Goal: Task Accomplishment & Management: Complete application form

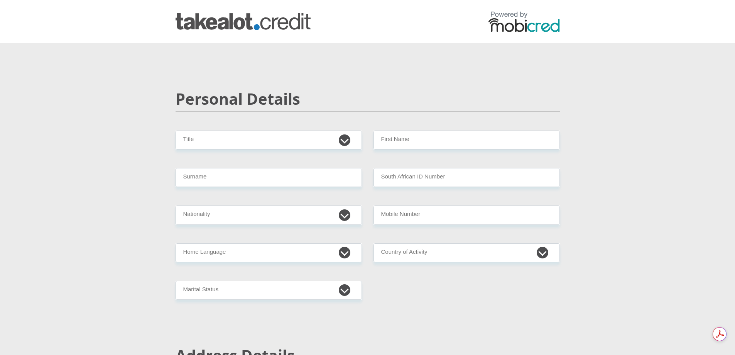
select select "Mr"
click at [176, 130] on select "Mr Ms Mrs Dr [PERSON_NAME]" at bounding box center [269, 139] width 186 height 19
click at [342, 186] on input "Surname" at bounding box center [269, 177] width 186 height 19
type input "[PERSON_NAME]"
click at [348, 217] on select "[GEOGRAPHIC_DATA] [GEOGRAPHIC_DATA] [GEOGRAPHIC_DATA] [GEOGRAPHIC_DATA] [GEOGRA…" at bounding box center [269, 214] width 186 height 19
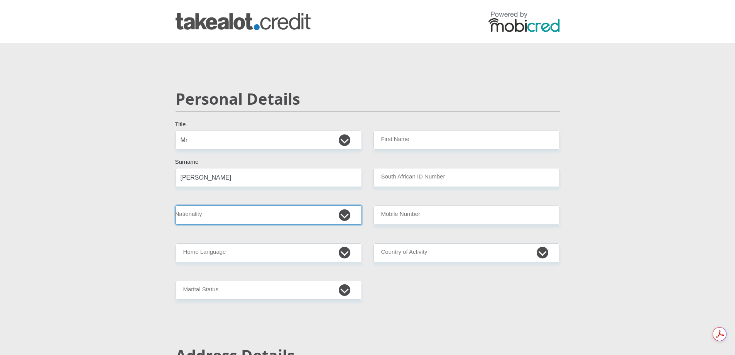
select select "ZAF"
click at [176, 205] on select "[GEOGRAPHIC_DATA] [GEOGRAPHIC_DATA] [GEOGRAPHIC_DATA] [GEOGRAPHIC_DATA] [GEOGRA…" at bounding box center [269, 214] width 186 height 19
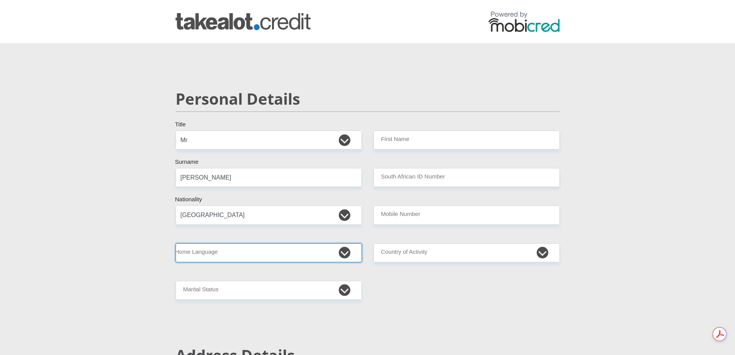
drag, startPoint x: 216, startPoint y: 247, endPoint x: 221, endPoint y: 253, distance: 8.5
click at [216, 247] on select "Afrikaans English Sepedi South Ndebele Southern Sotho Swati Tsonga Tswana Venda…" at bounding box center [269, 252] width 186 height 19
select select "eng"
click at [176, 243] on select "Afrikaans English Sepedi South Ndebele Southern Sotho Swati Tsonga Tswana Venda…" at bounding box center [269, 252] width 186 height 19
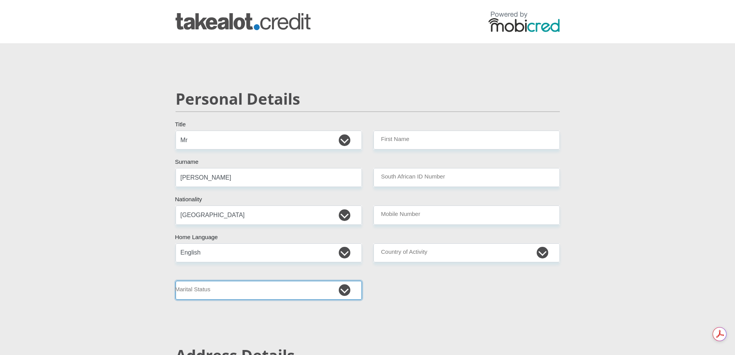
drag, startPoint x: 341, startPoint y: 291, endPoint x: 272, endPoint y: 281, distance: 69.5
click at [341, 291] on select "Married ANC Single Divorced Widowed Married COP or Customary Law" at bounding box center [269, 290] width 186 height 19
select select "2"
click at [176, 281] on select "Married ANC Single Divorced Widowed Married COP or Customary Law" at bounding box center [269, 290] width 186 height 19
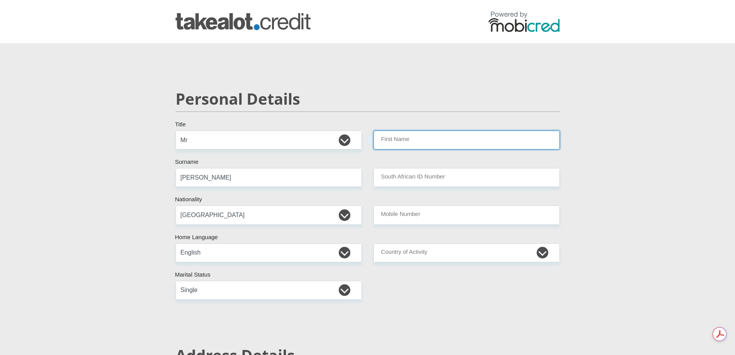
click at [395, 142] on input "First Name" at bounding box center [467, 139] width 186 height 19
type input "Tersuis"
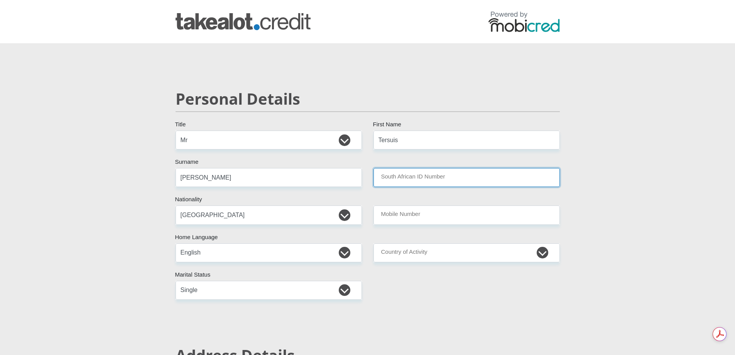
click at [409, 177] on input "South African ID Number" at bounding box center [467, 177] width 186 height 19
type input "9211235058083"
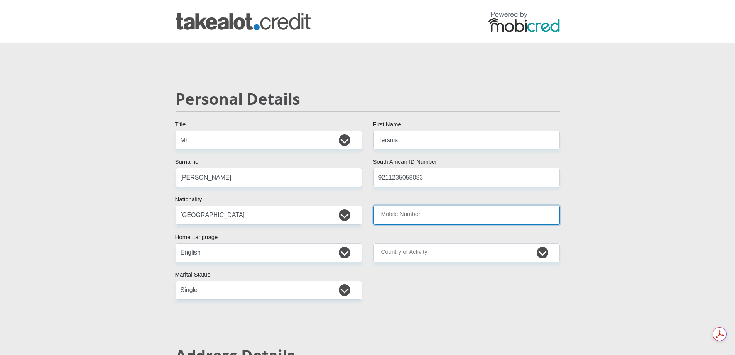
click at [408, 214] on input "Mobile Number" at bounding box center [467, 214] width 186 height 19
type input "0662638864"
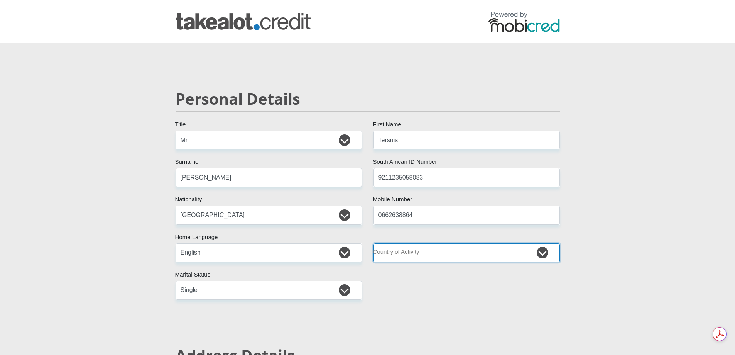
click at [460, 250] on select "[GEOGRAPHIC_DATA] [GEOGRAPHIC_DATA] [GEOGRAPHIC_DATA] [GEOGRAPHIC_DATA] [GEOGRA…" at bounding box center [467, 252] width 186 height 19
select select "ZAF"
click at [374, 243] on select "[GEOGRAPHIC_DATA] [GEOGRAPHIC_DATA] [GEOGRAPHIC_DATA] [GEOGRAPHIC_DATA] [GEOGRA…" at bounding box center [467, 252] width 186 height 19
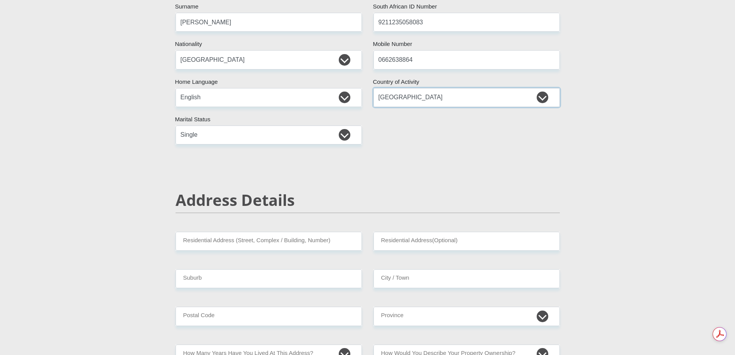
scroll to position [193, 0]
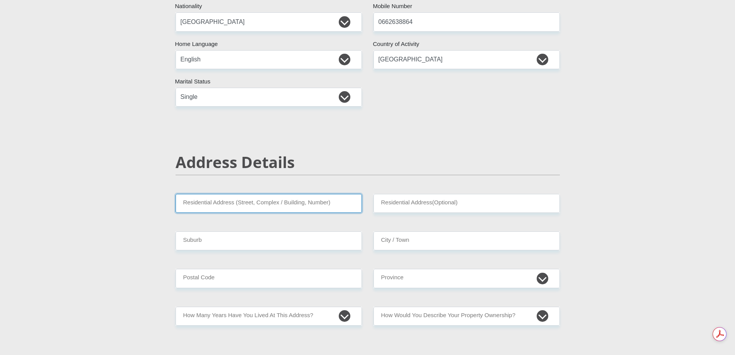
click at [222, 197] on input "Residential Address (Street, Complex / Building, Number)" at bounding box center [269, 203] width 186 height 19
type input "[STREET_ADDRESS]"
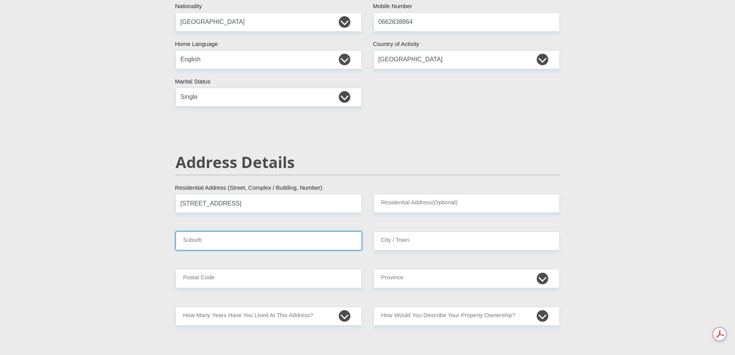
click at [234, 245] on input "Suburb" at bounding box center [269, 240] width 186 height 19
type input "Nahoon"
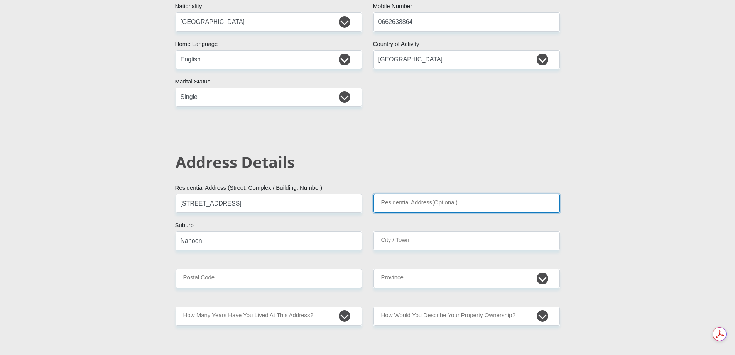
click at [392, 201] on input "Residential Address(Optional)" at bounding box center [467, 203] width 186 height 19
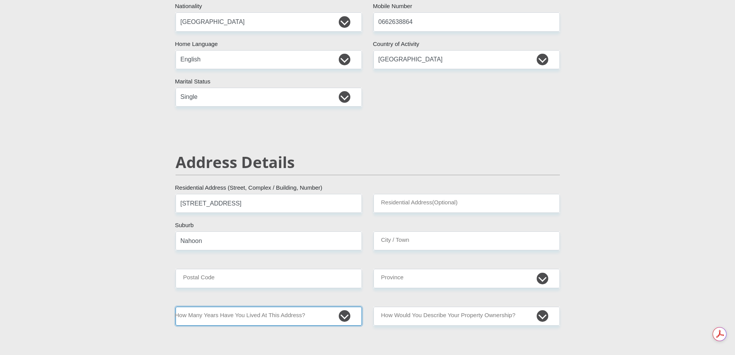
click at [341, 318] on select "less than 1 year 1-3 years 3-5 years 5+ years" at bounding box center [269, 315] width 186 height 19
select select "2"
click at [176, 306] on select "less than 1 year 1-3 years 3-5 years 5+ years" at bounding box center [269, 315] width 186 height 19
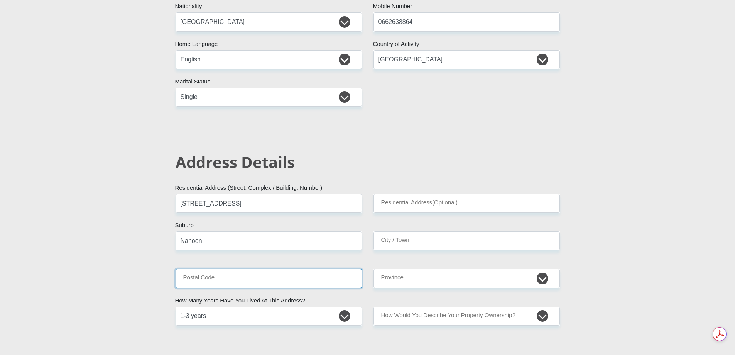
click at [350, 283] on input "Postal Code" at bounding box center [269, 278] width 186 height 19
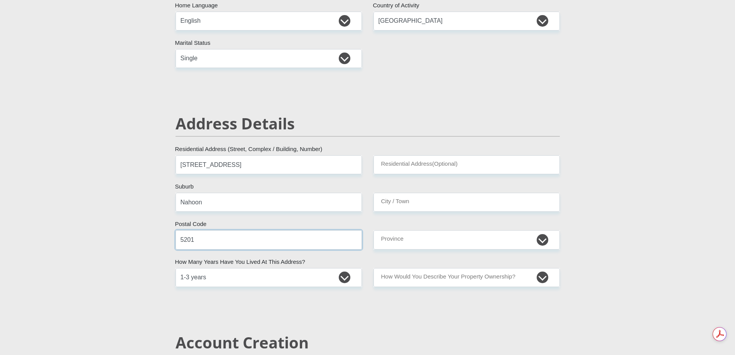
scroll to position [270, 0]
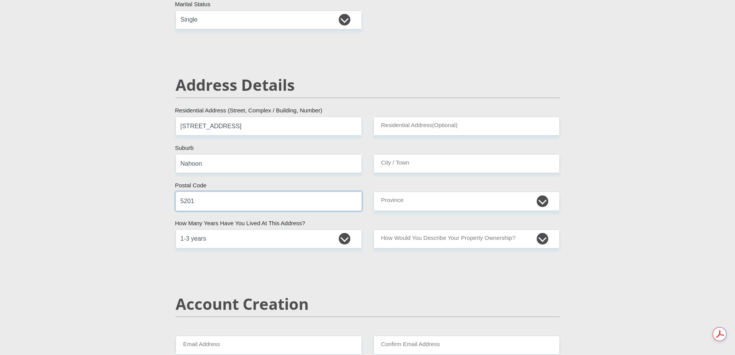
type input "5201"
click at [540, 237] on select "Owned Rented Family Owned Company Dwelling" at bounding box center [467, 238] width 186 height 19
select select "parents"
click at [374, 229] on select "Owned Rented Family Owned Company Dwelling" at bounding box center [467, 238] width 186 height 19
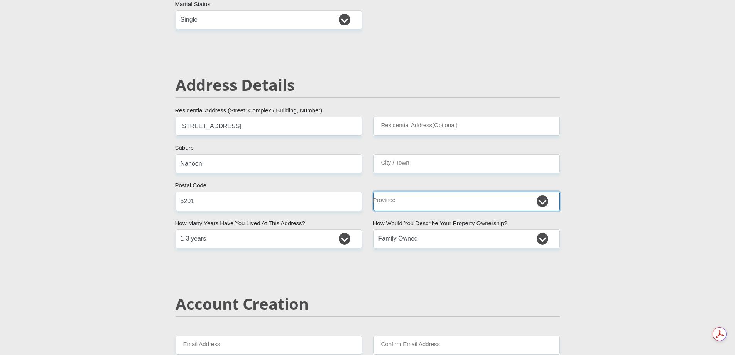
click at [541, 199] on select "Eastern Cape Free State [GEOGRAPHIC_DATA] [GEOGRAPHIC_DATA][DATE] [GEOGRAPHIC_D…" at bounding box center [467, 200] width 186 height 19
select select "[GEOGRAPHIC_DATA]"
click at [374, 191] on select "Eastern Cape Free State [GEOGRAPHIC_DATA] [GEOGRAPHIC_DATA][DATE] [GEOGRAPHIC_D…" at bounding box center [467, 200] width 186 height 19
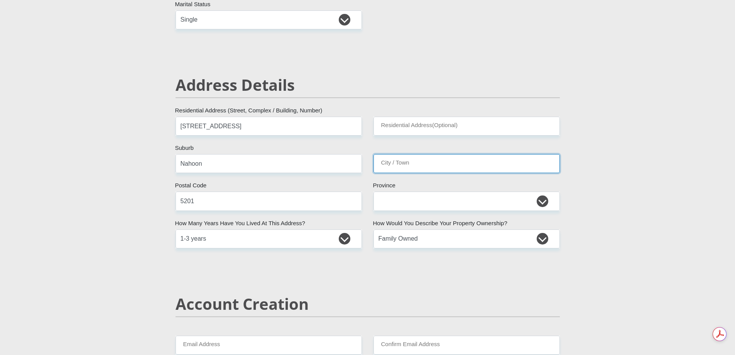
click at [458, 165] on input "City / Town" at bounding box center [467, 163] width 186 height 19
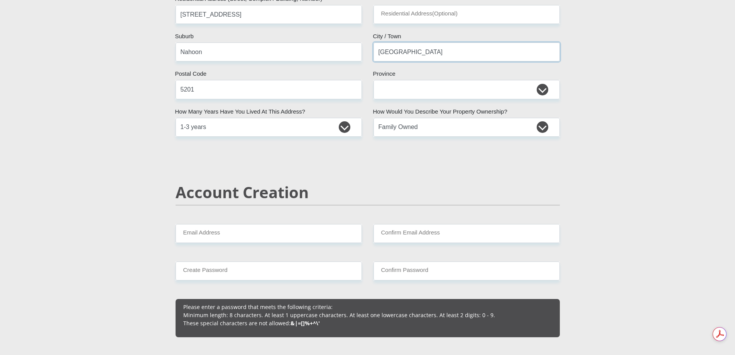
scroll to position [386, 0]
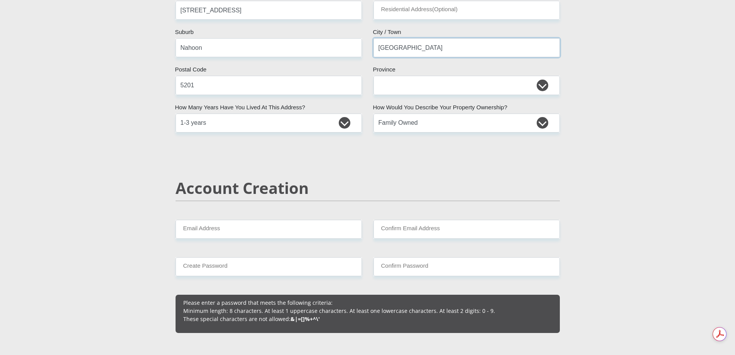
type input "[GEOGRAPHIC_DATA]"
click at [250, 228] on input "Email Address" at bounding box center [269, 229] width 186 height 19
type input "[EMAIL_ADDRESS][DOMAIN_NAME]"
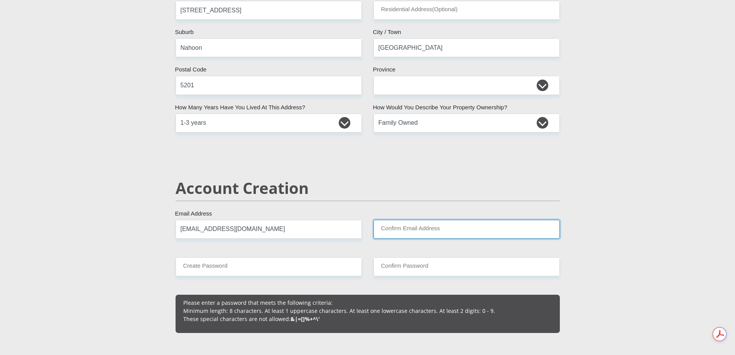
click at [422, 233] on input "Confirm Email Address" at bounding box center [467, 229] width 186 height 19
type input "[EMAIL_ADDRESS][DOMAIN_NAME]"
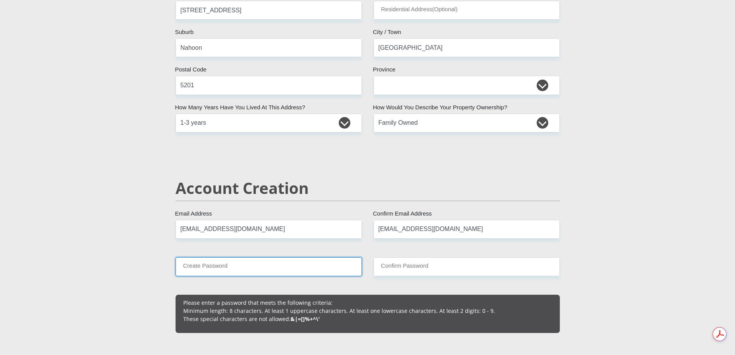
click at [289, 267] on input "Create Password" at bounding box center [269, 266] width 186 height 19
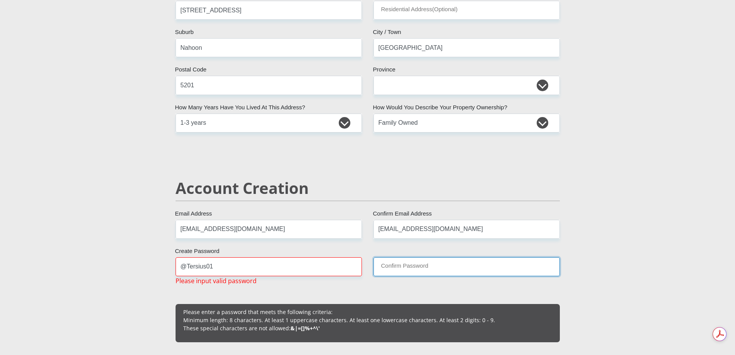
click at [402, 260] on input "Confirm Password" at bounding box center [467, 266] width 186 height 19
click at [303, 276] on div "@Tersius01 Create Password Please input valid password" at bounding box center [269, 271] width 198 height 28
click at [298, 266] on input "@Tersius01" at bounding box center [269, 266] width 186 height 19
click at [423, 269] on input "Confirm Password" at bounding box center [467, 266] width 186 height 19
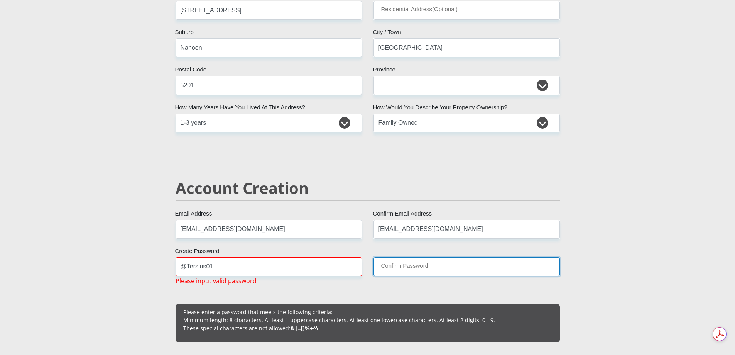
click at [426, 270] on input "Confirm Password" at bounding box center [467, 266] width 186 height 19
click at [428, 269] on input "Confirm Password" at bounding box center [467, 266] width 186 height 19
click at [352, 273] on input "@Tersius01" at bounding box center [269, 266] width 186 height 19
type input "@"
type input "t"
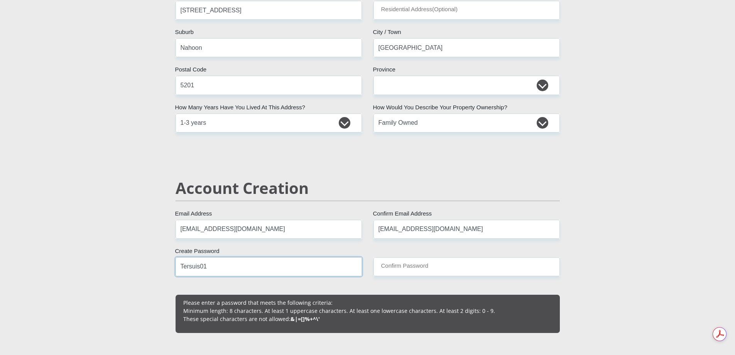
type input "Tersuis01"
click at [445, 270] on input "Confirm Password" at bounding box center [467, 266] width 186 height 19
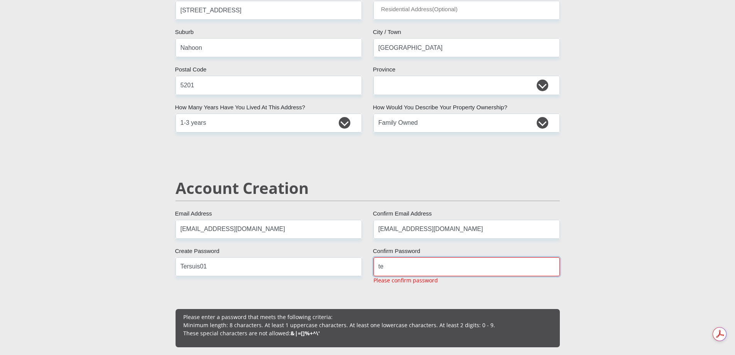
type input "t"
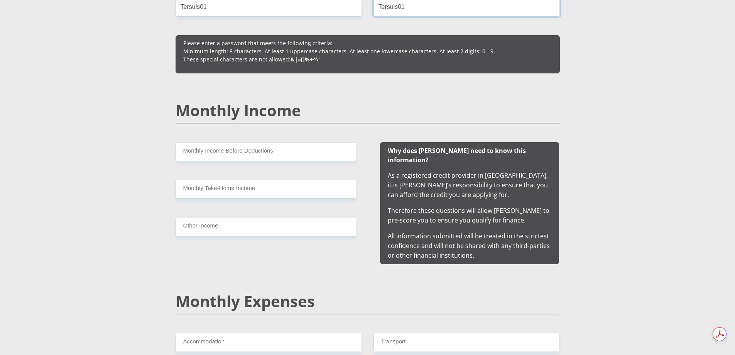
scroll to position [656, 0]
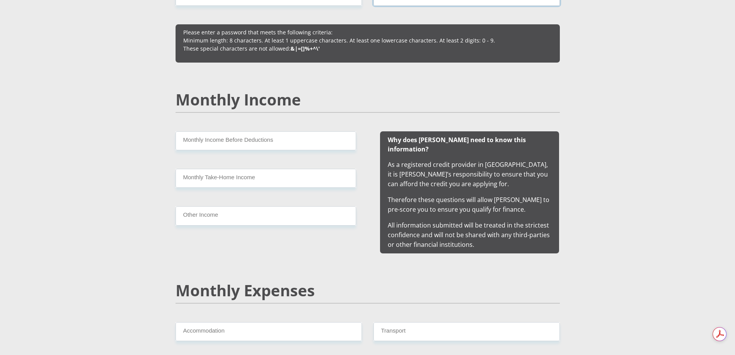
type input "Tersuis01"
click at [232, 138] on input "Monthly Income Before Deductions" at bounding box center [266, 140] width 181 height 19
type input "2300"
click at [237, 172] on input "Monthly Take-Home Income" at bounding box center [266, 178] width 181 height 19
type input "2300"
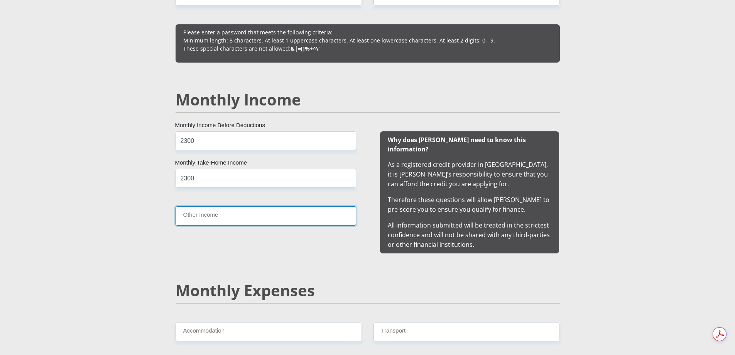
click at [232, 220] on input "Other Income" at bounding box center [266, 215] width 181 height 19
type input "7"
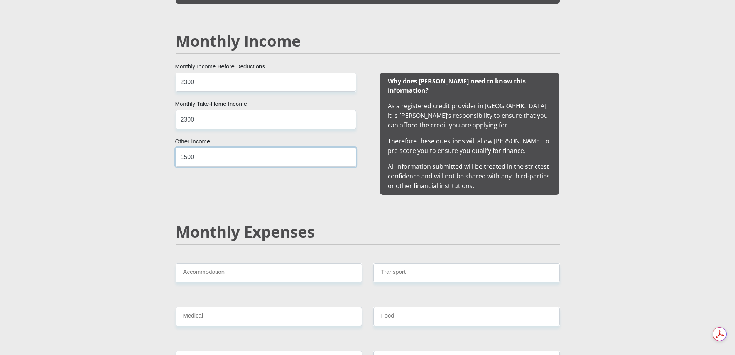
scroll to position [772, 0]
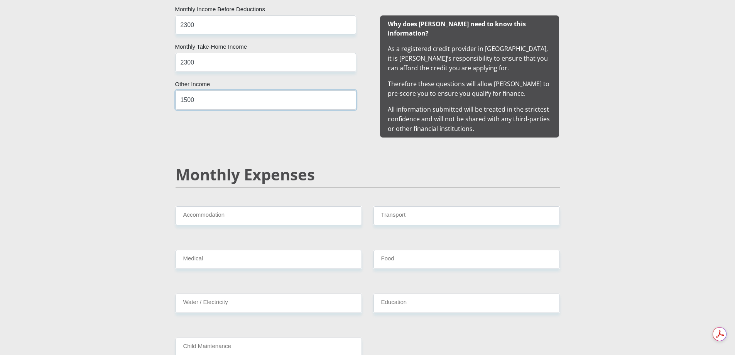
type input "1500"
click at [257, 206] on input "Accommodation" at bounding box center [269, 215] width 186 height 19
type input "200"
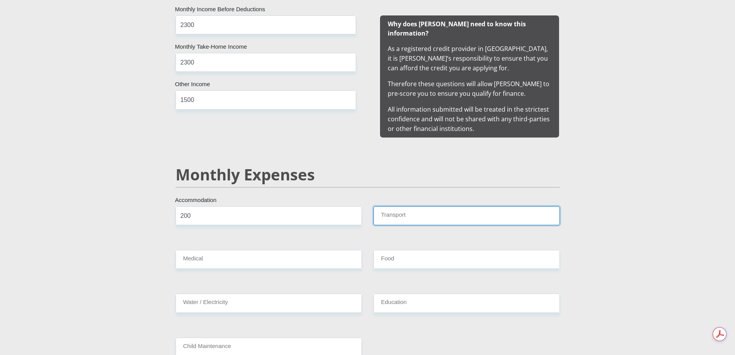
click at [406, 210] on input "Transport" at bounding box center [467, 215] width 186 height 19
type input "0"
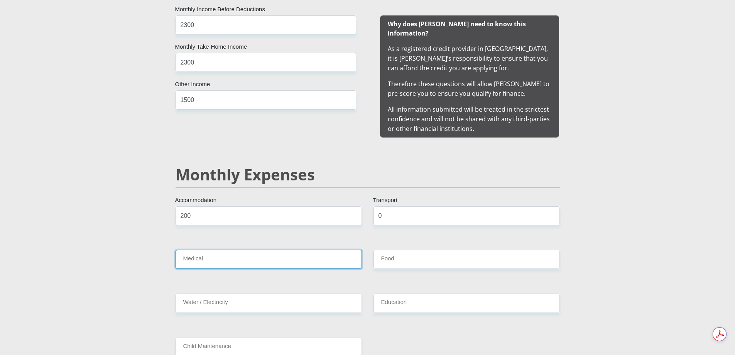
click at [362, 252] on input "Medical" at bounding box center [269, 259] width 186 height 19
type input "0"
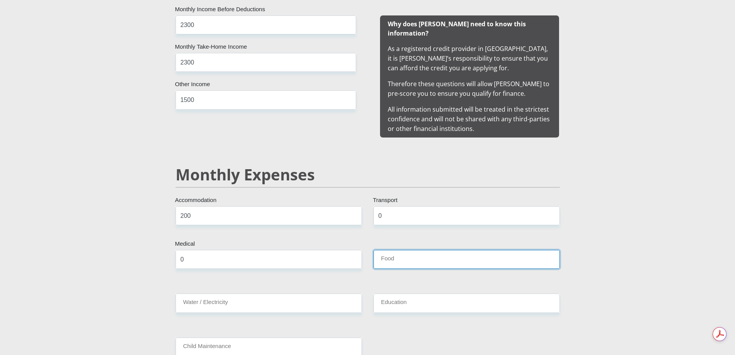
click at [423, 255] on input "Food" at bounding box center [467, 259] width 186 height 19
type input "200"
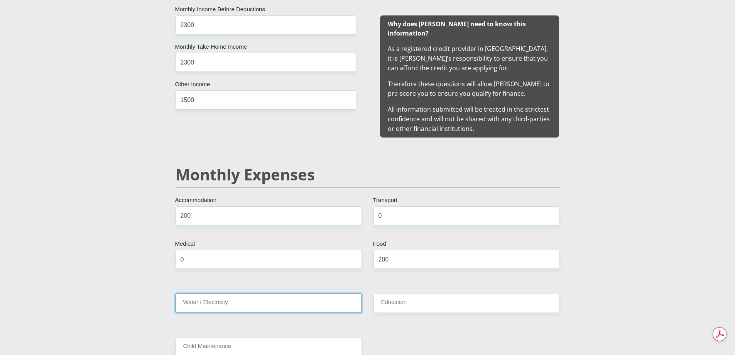
click at [335, 299] on input "Water / Electricity" at bounding box center [269, 302] width 186 height 19
type input "0"
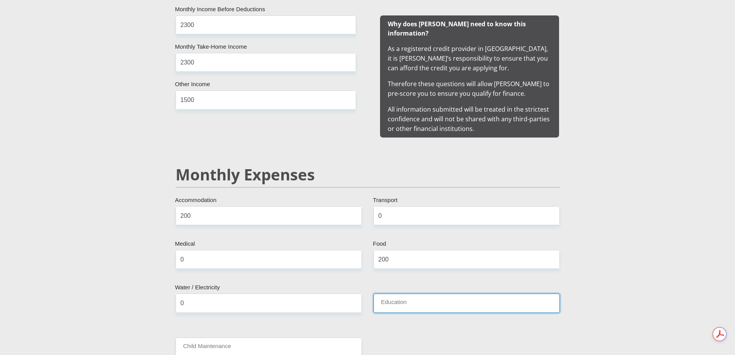
click at [411, 294] on input "Education" at bounding box center [467, 302] width 186 height 19
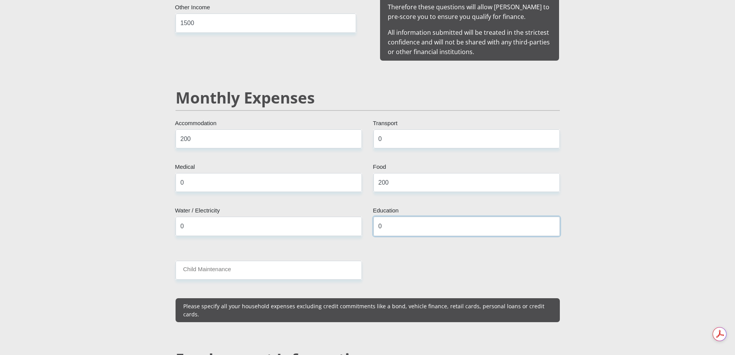
scroll to position [849, 0]
type input "0"
click at [302, 261] on input "Child Maintenance" at bounding box center [269, 269] width 186 height 19
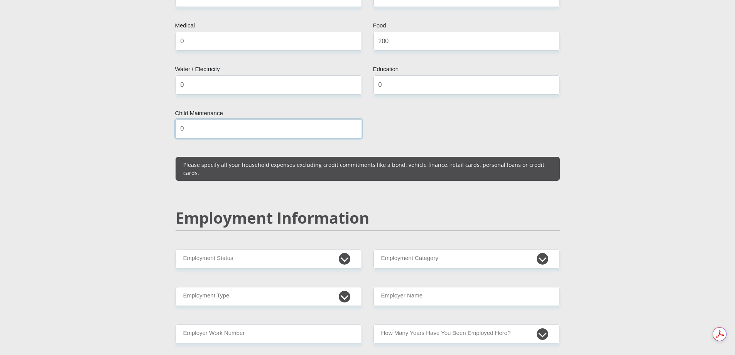
scroll to position [1003, 0]
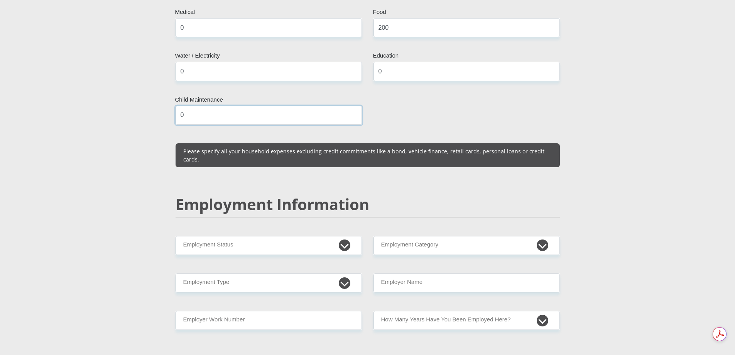
type input "0"
drag, startPoint x: 346, startPoint y: 231, endPoint x: 342, endPoint y: 236, distance: 6.1
click at [346, 236] on select "Permanent/Full-time Part-time/Casual [DEMOGRAPHIC_DATA] Worker Self-Employed Ho…" at bounding box center [269, 245] width 186 height 19
select select "8"
click at [176, 236] on select "Permanent/Full-time Part-time/Casual [DEMOGRAPHIC_DATA] Worker Self-Employed Ho…" at bounding box center [269, 245] width 186 height 19
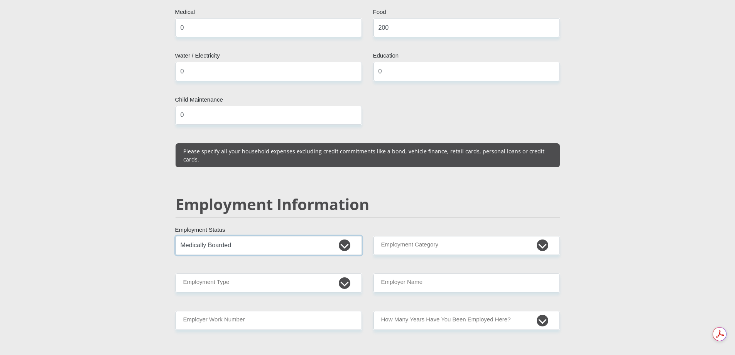
click at [343, 236] on select "Permanent/Full-time Part-time/Casual [DEMOGRAPHIC_DATA] Worker Self-Employed Ho…" at bounding box center [269, 245] width 186 height 19
click at [441, 195] on h2 "Employment Information" at bounding box center [368, 204] width 384 height 19
click at [541, 236] on select "AGRICULTURE ALCOHOL & TOBACCO CONSTRUCTION MATERIALS METALLURGY EQUIPMENT FOR R…" at bounding box center [467, 245] width 186 height 19
click at [591, 238] on section "Personal Details Mr Ms Mrs Dr [PERSON_NAME] Title Tersuis First Name [PERSON_NA…" at bounding box center [367, 233] width 735 height 2387
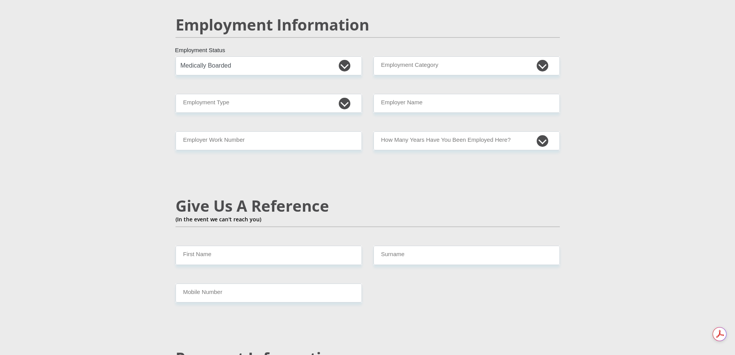
scroll to position [1196, 0]
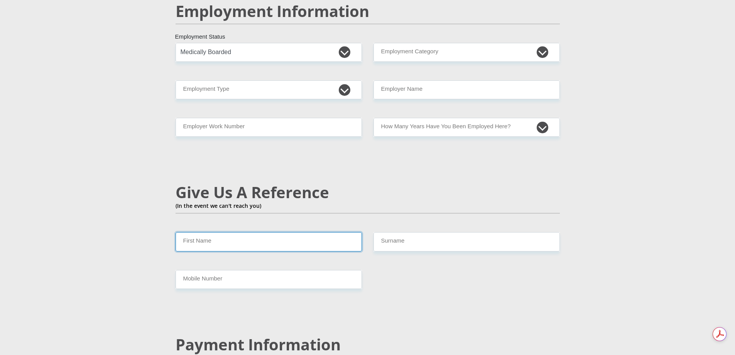
click at [218, 232] on input "First Name" at bounding box center [269, 241] width 186 height 19
type input "Micala"
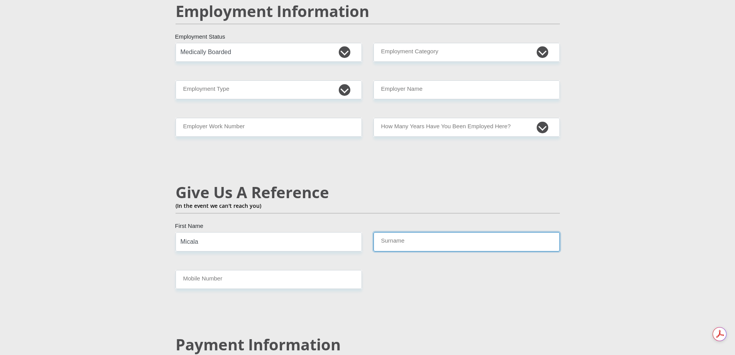
click at [381, 232] on input "Surname" at bounding box center [467, 241] width 186 height 19
type input "[PERSON_NAME]"
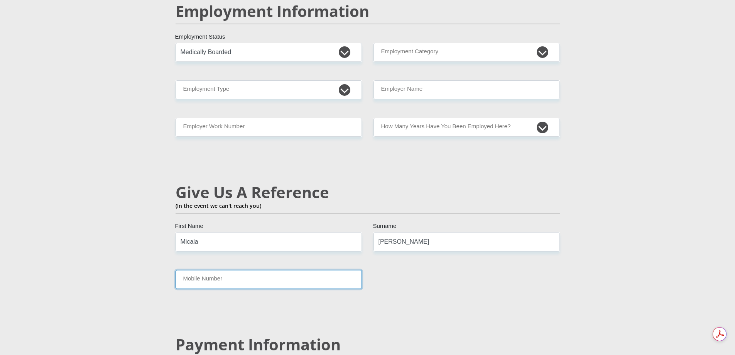
click at [342, 270] on input "Mobile Number" at bounding box center [269, 279] width 186 height 19
type input "0662638864"
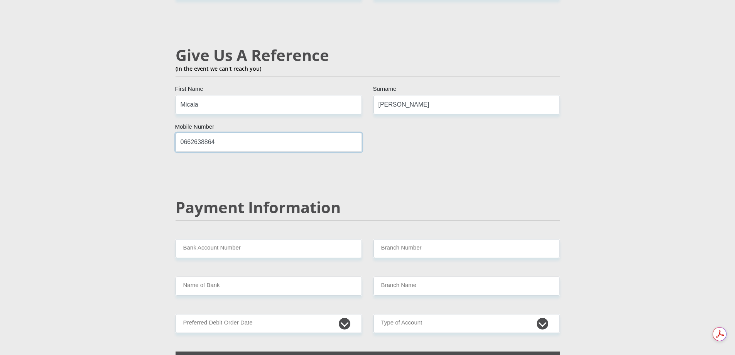
scroll to position [1351, 0]
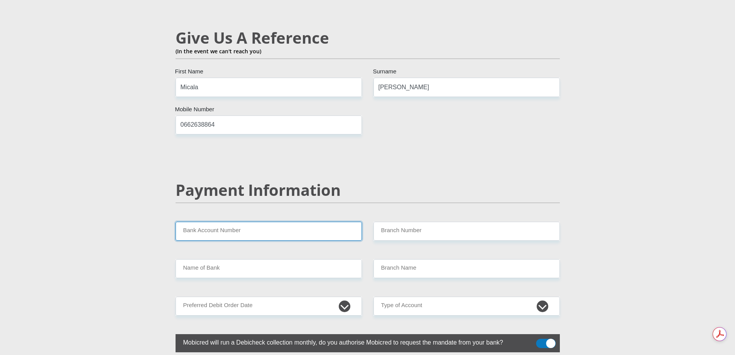
click at [253, 222] on input "Bank Account Number" at bounding box center [269, 231] width 186 height 19
type input "2400259239"
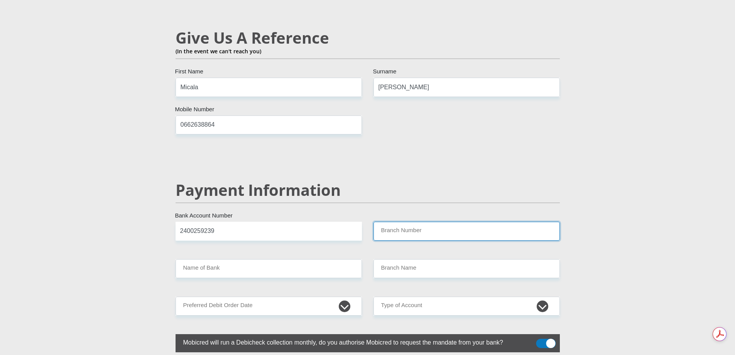
click at [390, 222] on input "Branch Number" at bounding box center [467, 231] width 186 height 19
type input "470010"
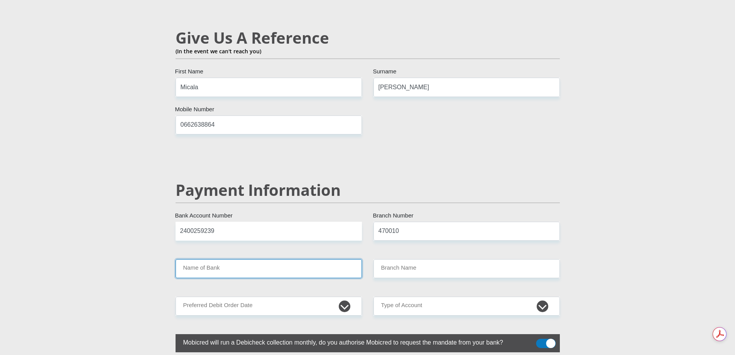
click at [337, 259] on input "Name of Bank" at bounding box center [269, 268] width 186 height 19
type input "CAPITEC BANK LIMITED"
type input "CAPITEC BANK CPC"
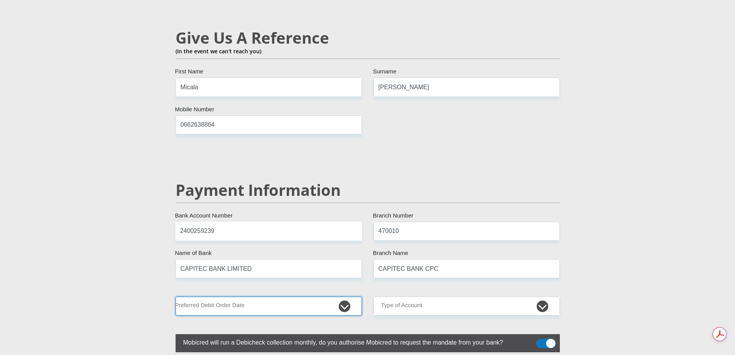
click at [338, 296] on select "1st 2nd 3rd 4th 5th 7th 18th 19th 20th 21st 22nd 23rd 24th 25th 26th 27th 28th …" at bounding box center [269, 305] width 186 height 19
select select "4"
click at [176, 296] on select "1st 2nd 3rd 4th 5th 7th 18th 19th 20th 21st 22nd 23rd 24th 25th 26th 27th 28th …" at bounding box center [269, 305] width 186 height 19
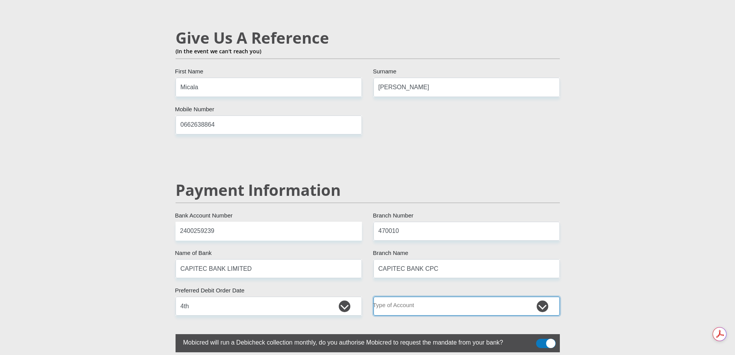
click at [541, 296] on select "Cheque Savings" at bounding box center [467, 305] width 186 height 19
select select "SAV"
click at [374, 296] on select "Cheque Savings" at bounding box center [467, 305] width 186 height 19
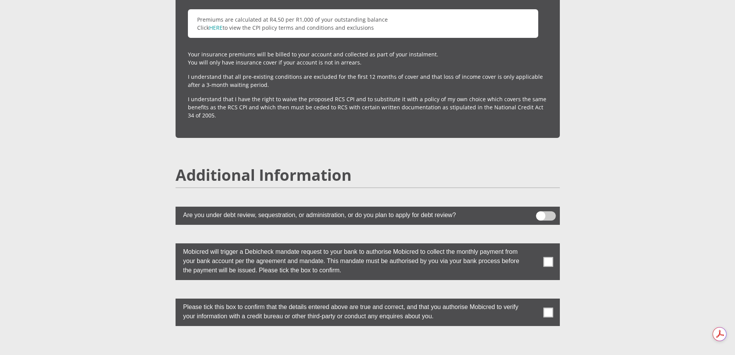
scroll to position [2084, 0]
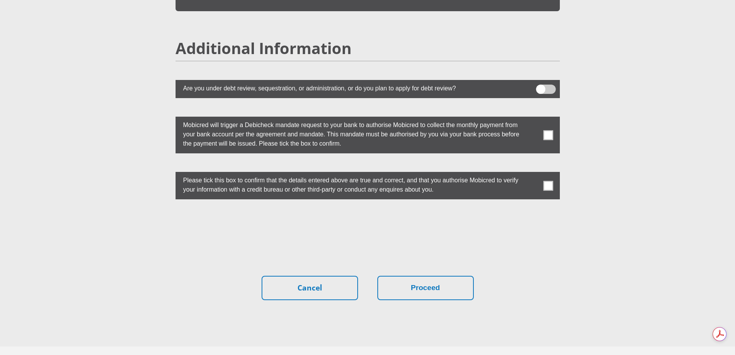
click at [548, 130] on span at bounding box center [548, 135] width 10 height 10
click at [533, 118] on input "checkbox" at bounding box center [533, 118] width 0 height 0
click at [548, 181] on span at bounding box center [548, 186] width 10 height 10
click at [533, 174] on input "checkbox" at bounding box center [533, 174] width 0 height 0
click at [418, 278] on button "Proceed" at bounding box center [425, 288] width 96 height 24
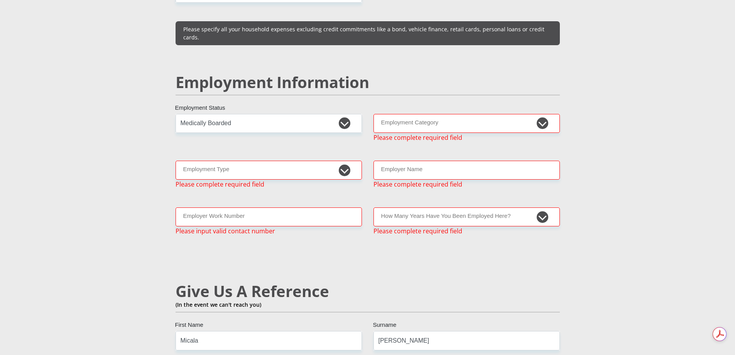
scroll to position [1125, 0]
click at [542, 114] on select "AGRICULTURE ALCOHOL & TOBACCO CONSTRUCTION MATERIALS METALLURGY EQUIPMENT FOR R…" at bounding box center [467, 123] width 186 height 19
select select "6"
click at [374, 114] on select "AGRICULTURE ALCOHOL & TOBACCO CONSTRUCTION MATERIALS METALLURGY EQUIPMENT FOR R…" at bounding box center [467, 123] width 186 height 19
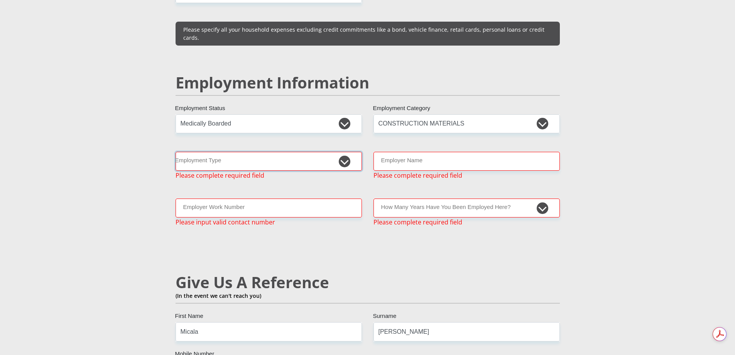
click at [343, 152] on select "College/Lecturer Craft Seller Creative Driver Executive Farmer Forces - Non Com…" at bounding box center [269, 161] width 186 height 19
click at [268, 152] on select "College/Lecturer Craft Seller Creative Driver Executive Farmer Forces - Non Com…" at bounding box center [269, 161] width 186 height 19
click at [176, 152] on select "College/Lecturer Craft Seller Creative Driver Executive Farmer Forces - Non Com…" at bounding box center [269, 161] width 186 height 19
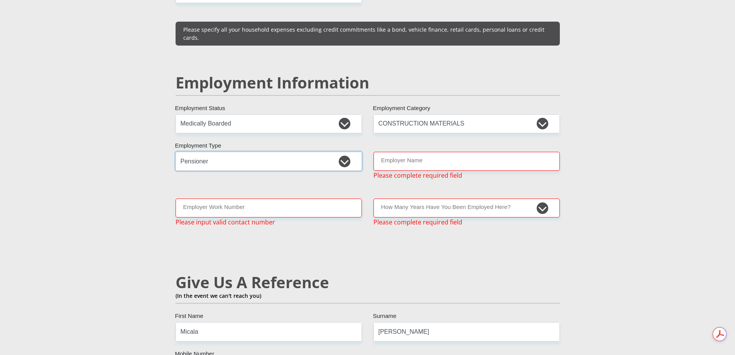
click at [260, 152] on select "College/Lecturer Craft Seller Creative Driver Executive Farmer Forces - Non Com…" at bounding box center [269, 161] width 186 height 19
select select "Outside Worker"
click at [176, 152] on select "College/Lecturer Craft Seller Creative Driver Executive Farmer Forces - Non Com…" at bounding box center [269, 161] width 186 height 19
click at [440, 152] on input "Employer Name" at bounding box center [467, 161] width 186 height 19
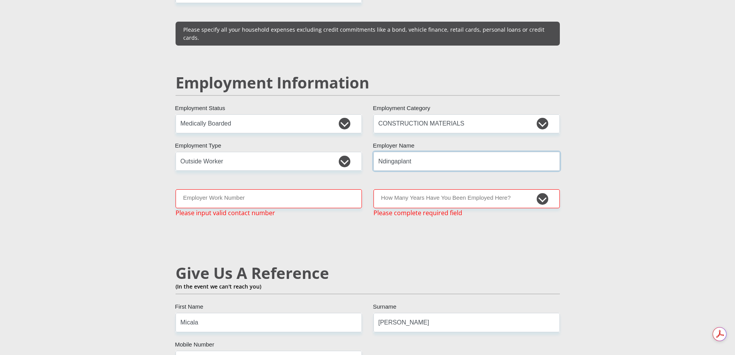
click at [399, 152] on input "Ndingaplant" at bounding box center [467, 161] width 186 height 19
click at [424, 152] on input "Ndingaplant" at bounding box center [467, 161] width 186 height 19
click at [397, 152] on input "Ndingaplant" at bounding box center [467, 161] width 186 height 19
click at [398, 152] on input "Ndingaplant" at bounding box center [467, 161] width 186 height 19
type input "Ndingaplant"
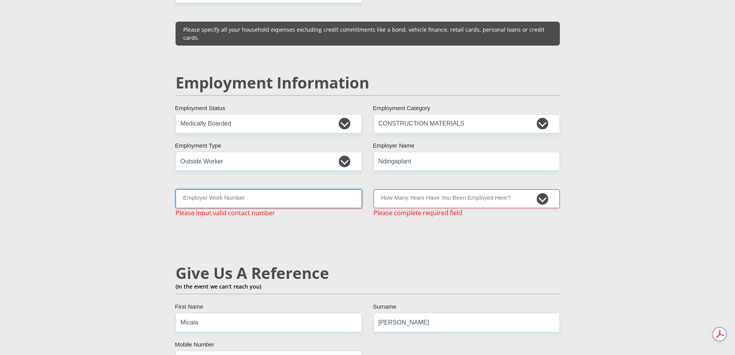
click at [333, 189] on input "Employer Work Number" at bounding box center [269, 198] width 186 height 19
type input "0815679024"
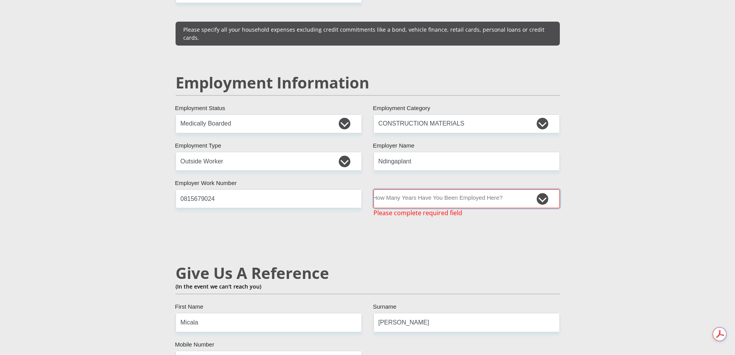
click at [541, 189] on select "less than 1 year 1-3 years 3-5 years 5+ years" at bounding box center [467, 198] width 186 height 19
select select "24"
click at [374, 189] on select "less than 1 year 1-3 years 3-5 years 5+ years" at bounding box center [467, 198] width 186 height 19
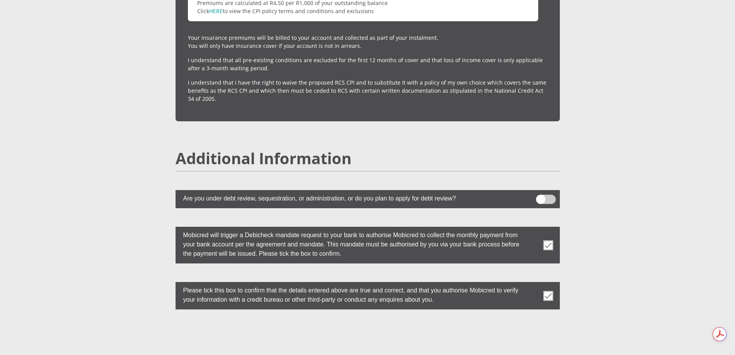
scroll to position [2090, 0]
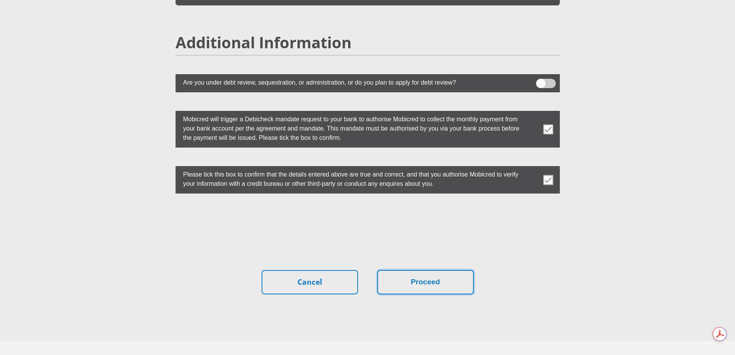
click at [411, 270] on button "Proceed" at bounding box center [425, 282] width 96 height 24
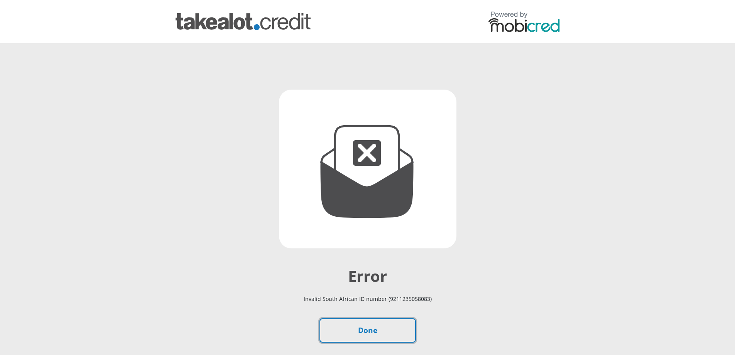
click at [369, 333] on link "Done" at bounding box center [368, 330] width 96 height 24
